Goal: Task Accomplishment & Management: Manage account settings

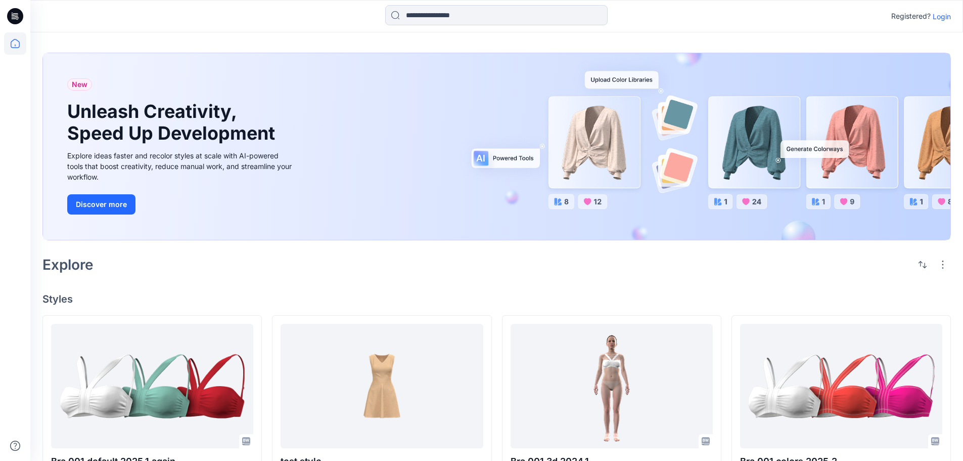
click at [947, 17] on p "Login" at bounding box center [942, 16] width 18 height 11
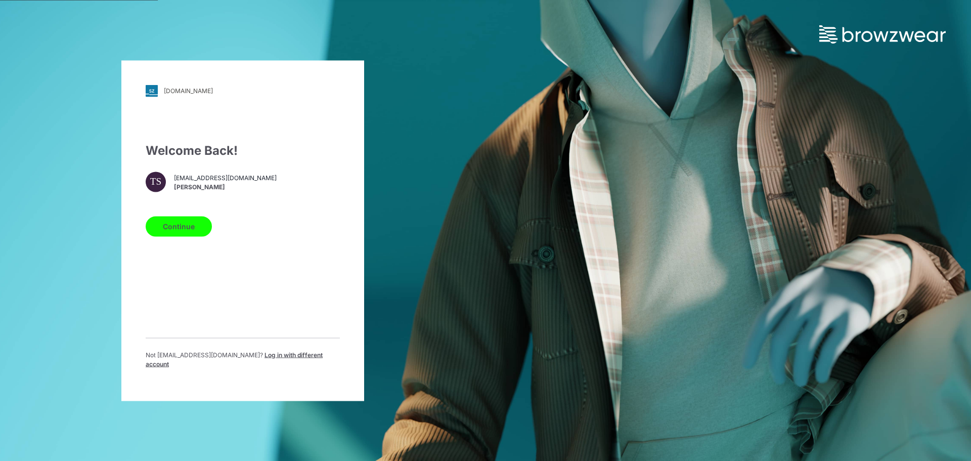
click at [185, 233] on button "Continue" at bounding box center [179, 226] width 66 height 20
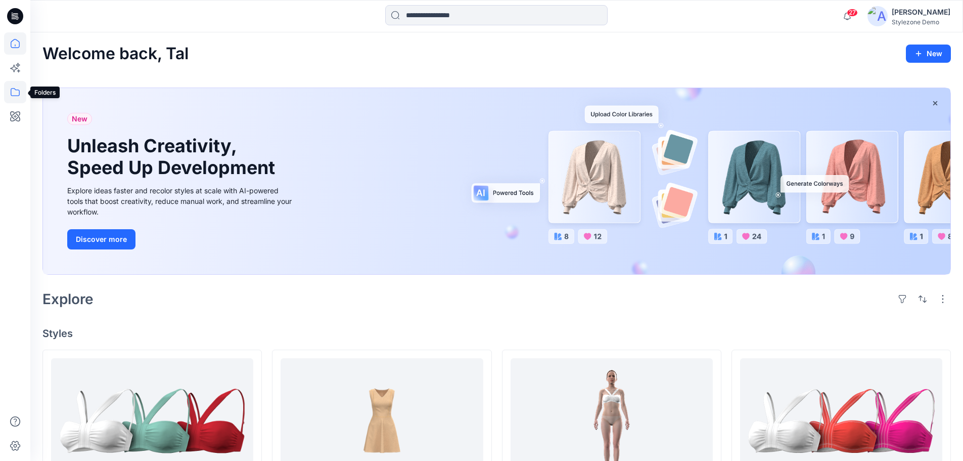
click at [14, 97] on icon at bounding box center [15, 92] width 22 height 22
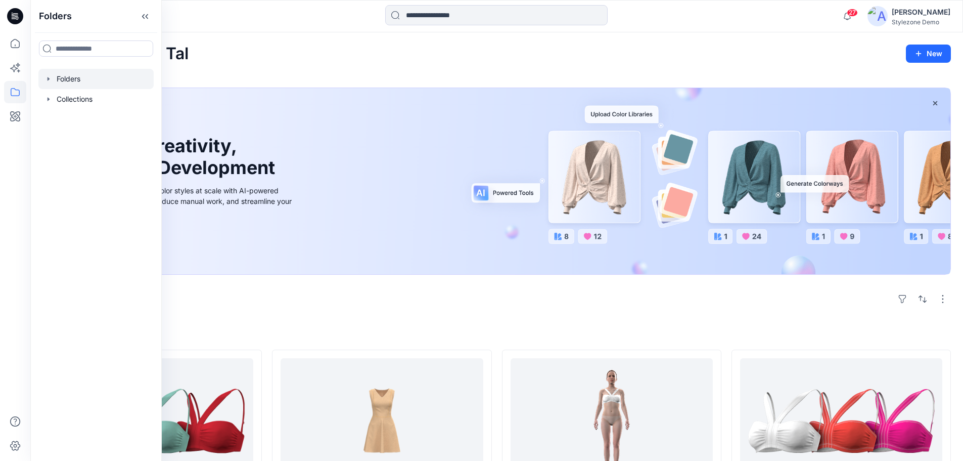
click at [75, 83] on div at bounding box center [95, 79] width 115 height 20
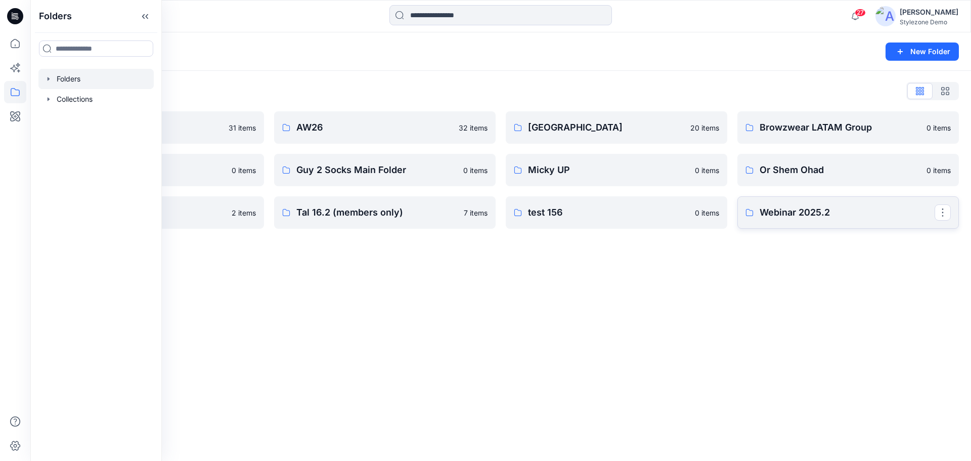
click at [791, 216] on p "Webinar 2025.2" at bounding box center [846, 212] width 175 height 14
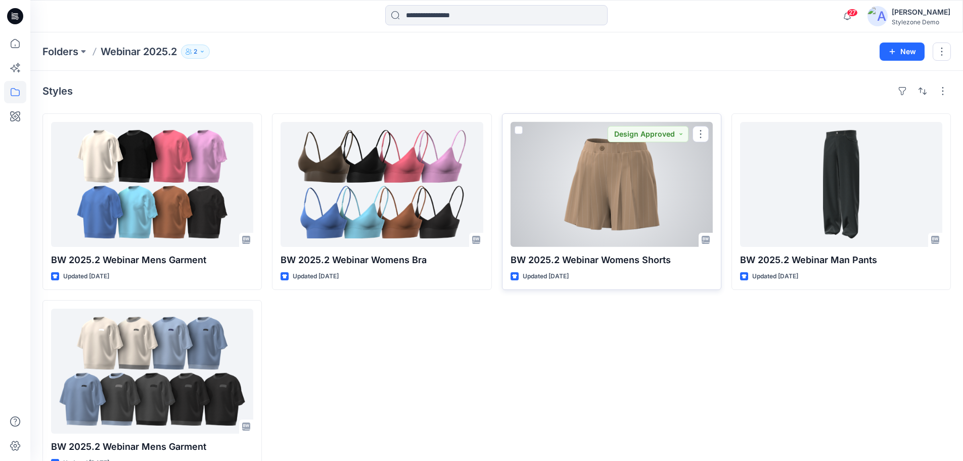
click at [519, 130] on span at bounding box center [519, 130] width 8 height 8
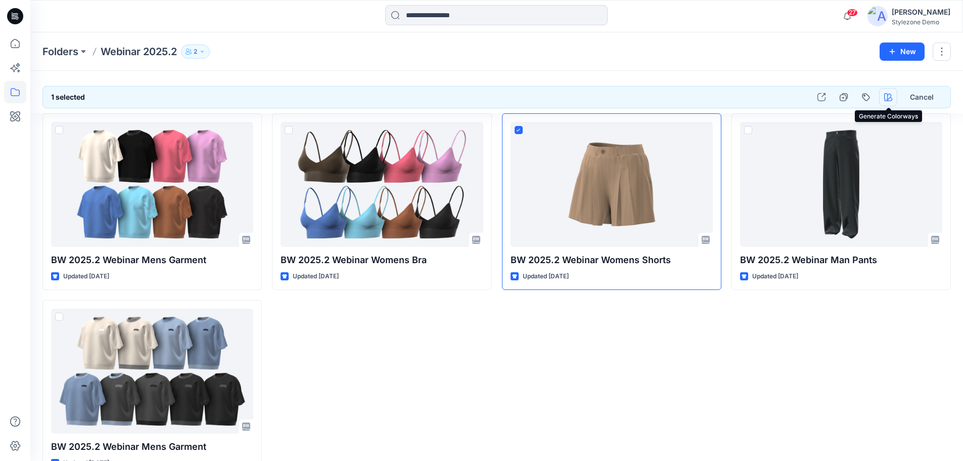
click at [885, 95] on icon "button" at bounding box center [888, 97] width 8 height 8
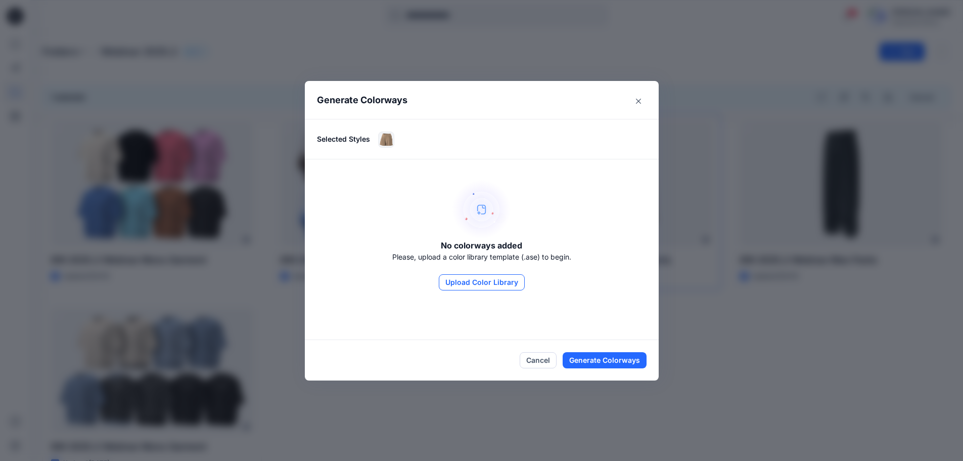
click at [485, 286] on button "Upload Color Library" at bounding box center [482, 282] width 86 height 16
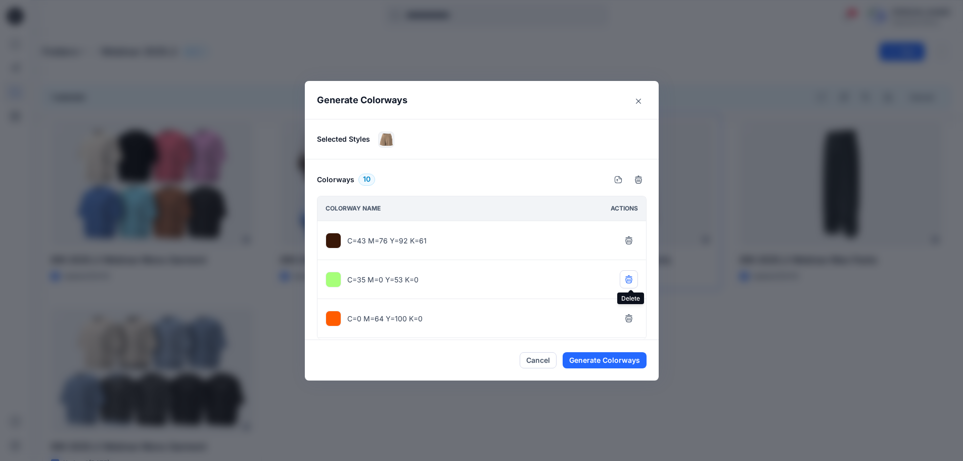
click at [627, 281] on icon "button" at bounding box center [629, 279] width 8 height 8
click at [627, 314] on icon "button" at bounding box center [629, 318] width 8 height 8
drag, startPoint x: 627, startPoint y: 281, endPoint x: 625, endPoint y: 287, distance: 6.3
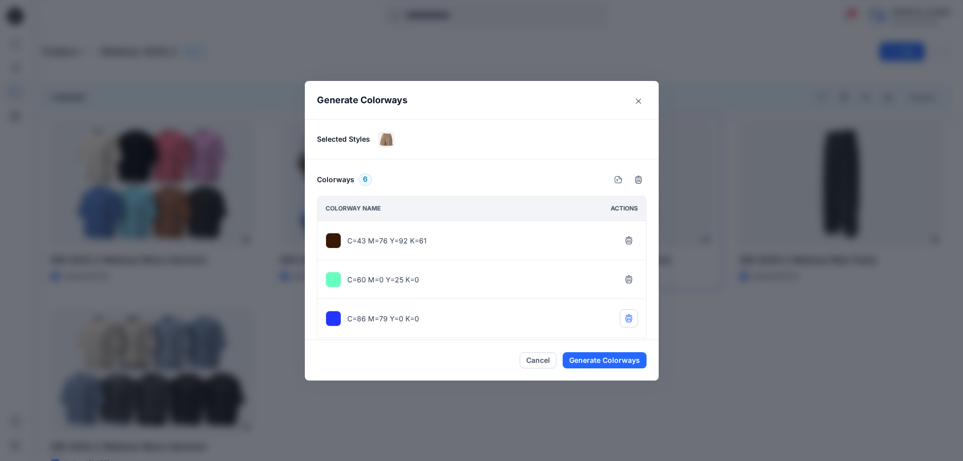
click at [627, 281] on icon "button" at bounding box center [629, 279] width 8 height 8
click at [630, 245] on button "button" at bounding box center [629, 240] width 18 height 18
click at [631, 280] on icon "button" at bounding box center [629, 279] width 8 height 8
click at [634, 356] on button "Generate Colorways" at bounding box center [605, 360] width 84 height 16
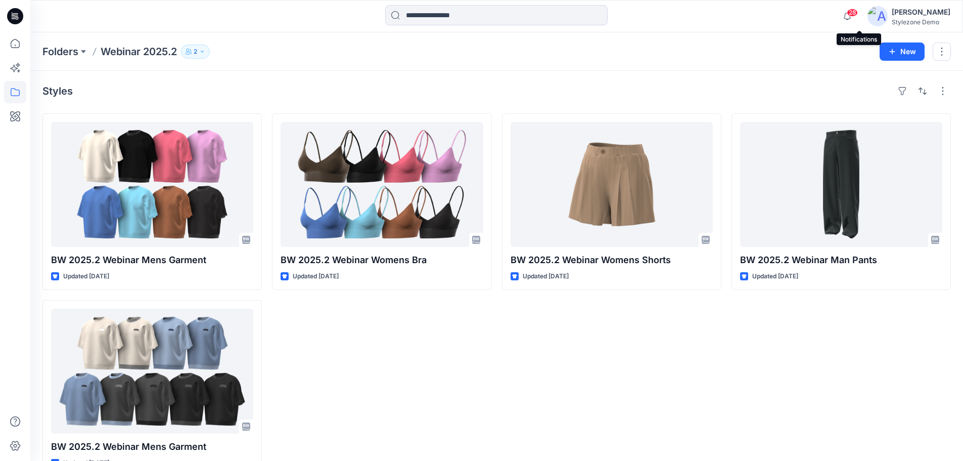
drag, startPoint x: 863, startPoint y: 19, endPoint x: 857, endPoint y: 37, distance: 19.0
click at [857, 19] on icon "button" at bounding box center [847, 16] width 19 height 20
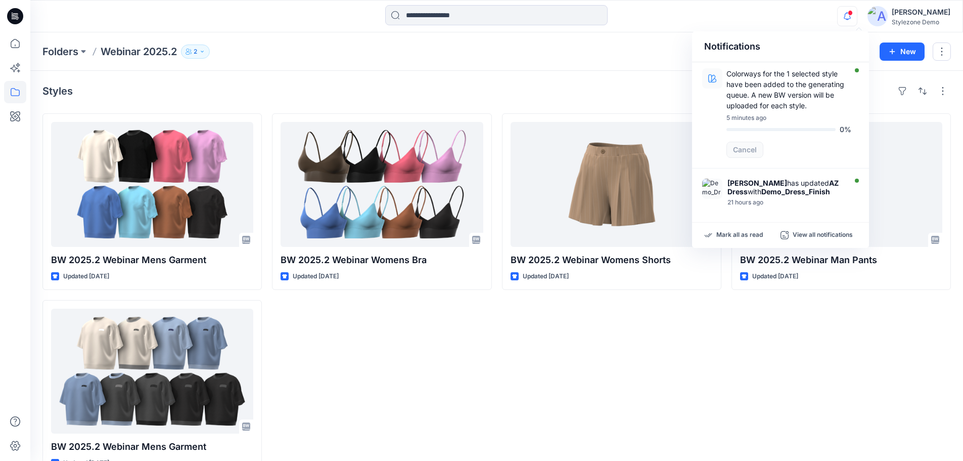
click at [623, 102] on div "Styles BW 2025.2 Webinar Mens Garment Updated 5 days ago BW 2025.2 Webinar Mens…" at bounding box center [496, 280] width 933 height 418
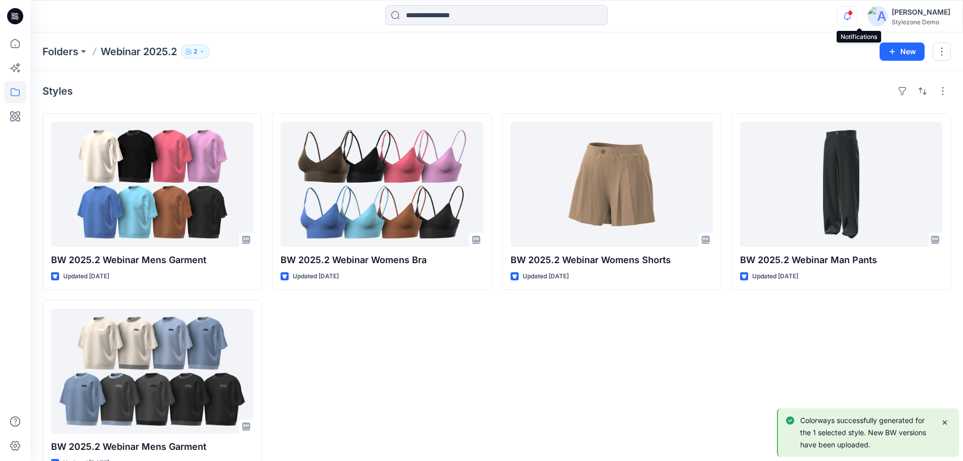
click at [857, 15] on icon "button" at bounding box center [847, 16] width 19 height 20
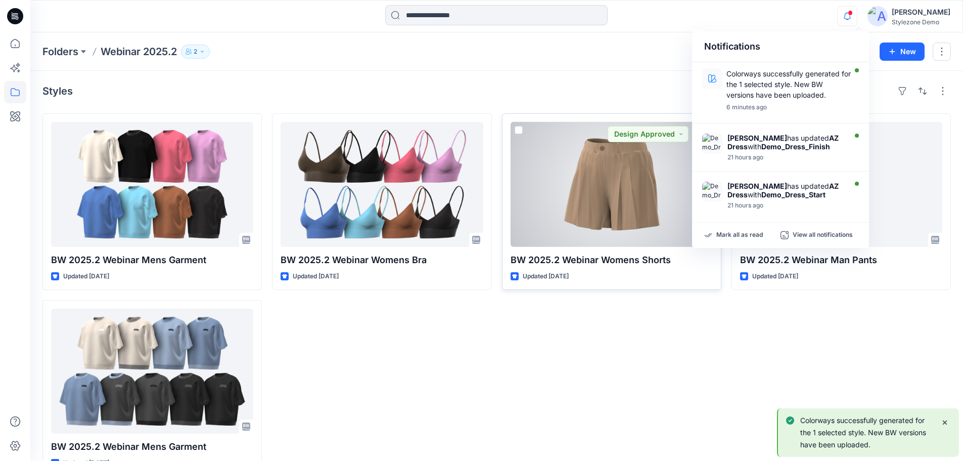
click at [570, 182] on div at bounding box center [612, 184] width 202 height 125
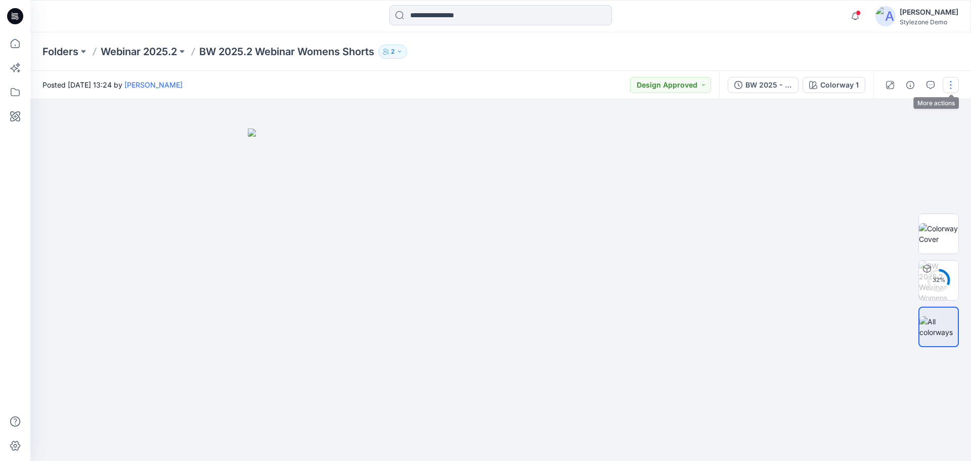
click at [953, 90] on button "button" at bounding box center [951, 85] width 16 height 16
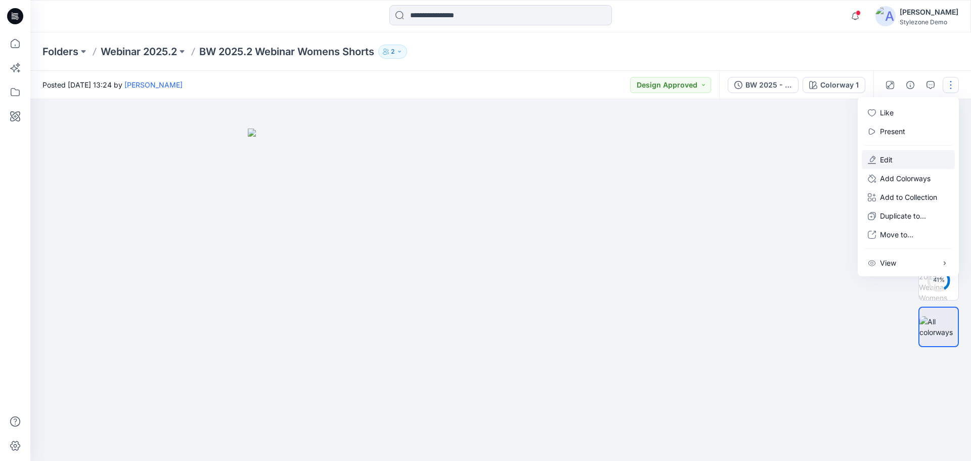
click at [910, 152] on button "Edit" at bounding box center [908, 159] width 93 height 19
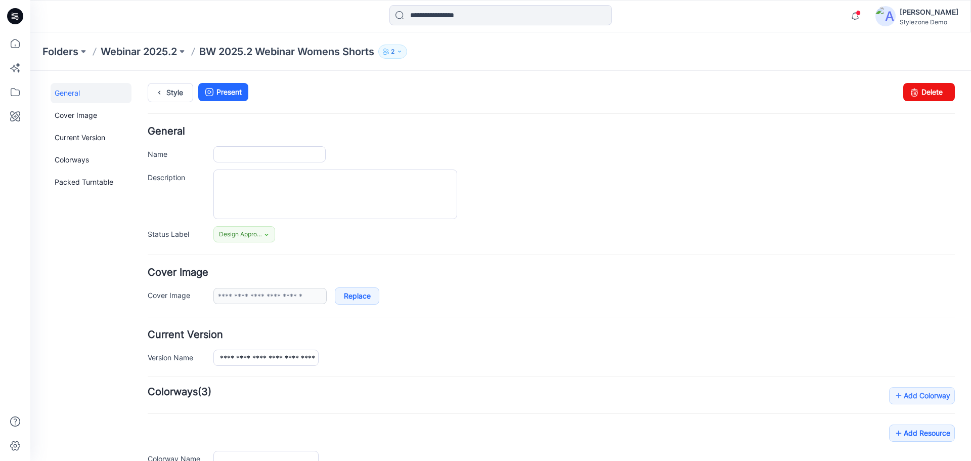
type input "**********"
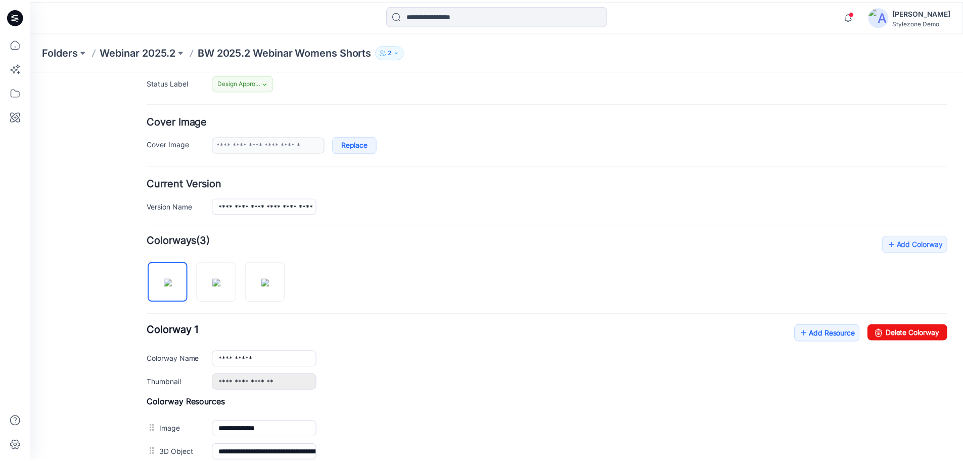
scroll to position [152, 0]
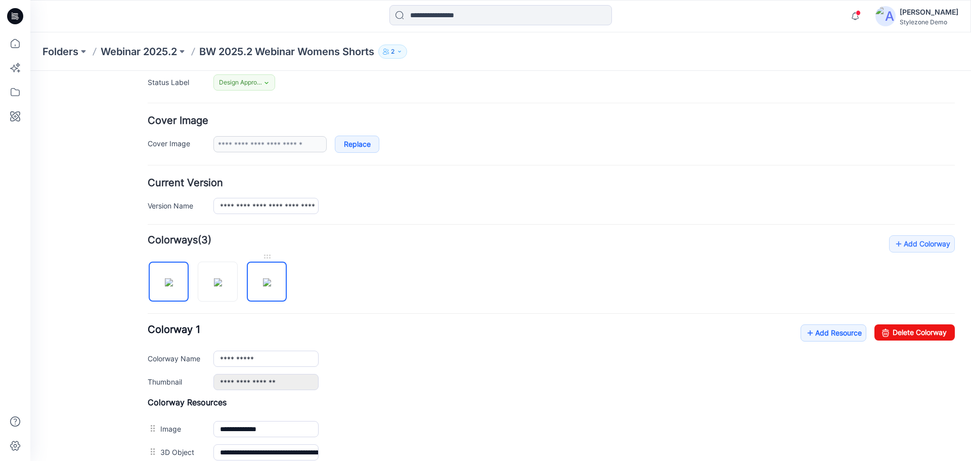
click at [271, 286] on img at bounding box center [267, 282] width 8 height 8
drag, startPoint x: 893, startPoint y: 326, endPoint x: 549, endPoint y: 108, distance: 407.5
click at [893, 326] on link "Delete Colorway" at bounding box center [914, 332] width 80 height 16
click at [222, 286] on img at bounding box center [218, 282] width 8 height 8
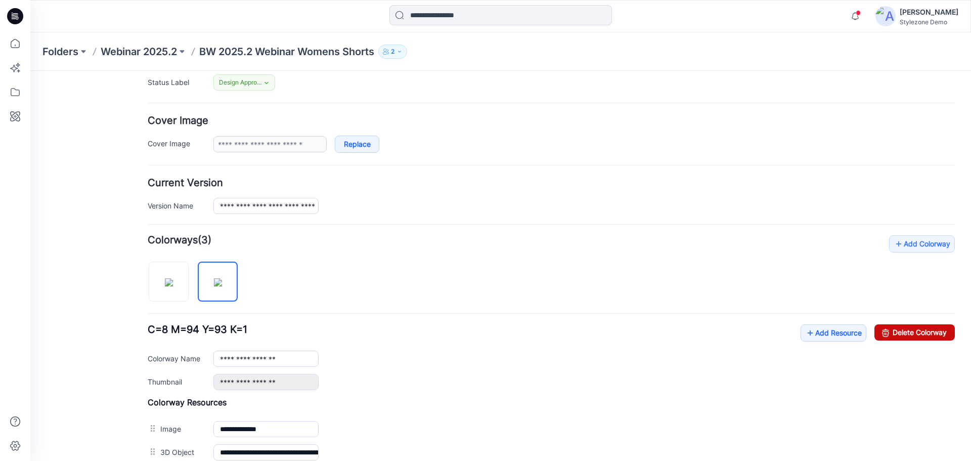
drag, startPoint x: 900, startPoint y: 328, endPoint x: 556, endPoint y: 104, distance: 410.4
click at [900, 328] on link "Delete Colorway" at bounding box center [914, 332] width 80 height 16
type input "**********"
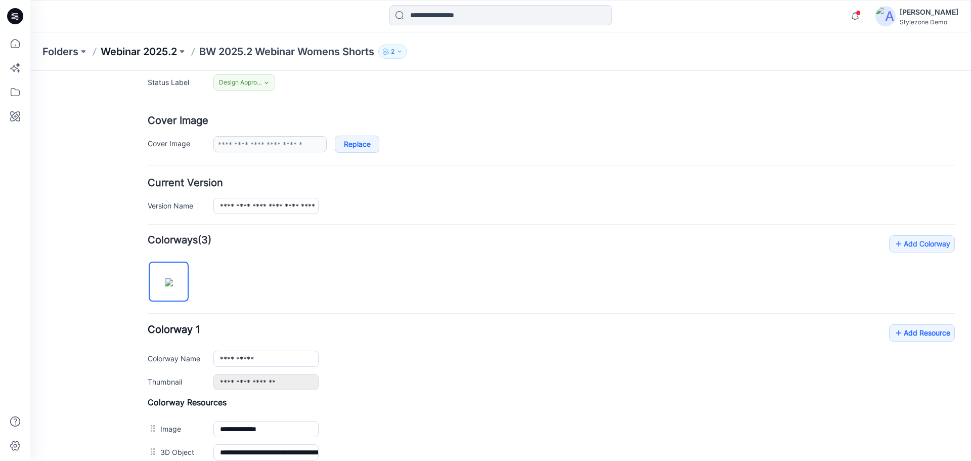
click at [154, 52] on p "Webinar 2025.2" at bounding box center [139, 51] width 76 height 14
